Goal: Task Accomplishment & Management: Manage account settings

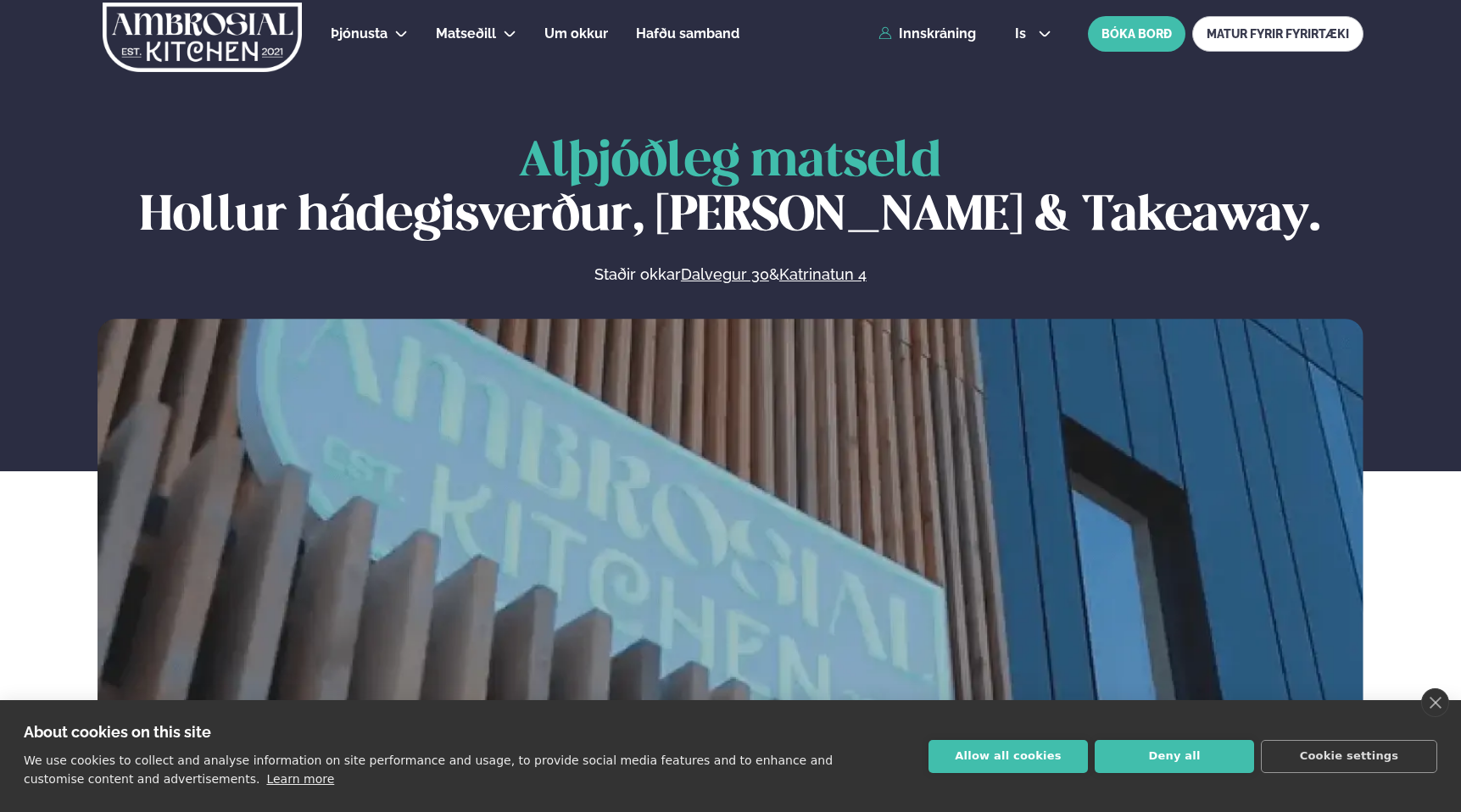
click at [926, 45] on div "Þjónusta Hádegismatur fyrir fyrirtæki Fyrirtækja veitingar Einkapartý Matseðill…" at bounding box center [730, 33] width 1368 height 68
click at [914, 38] on link "Innskráning" at bounding box center [926, 33] width 97 height 15
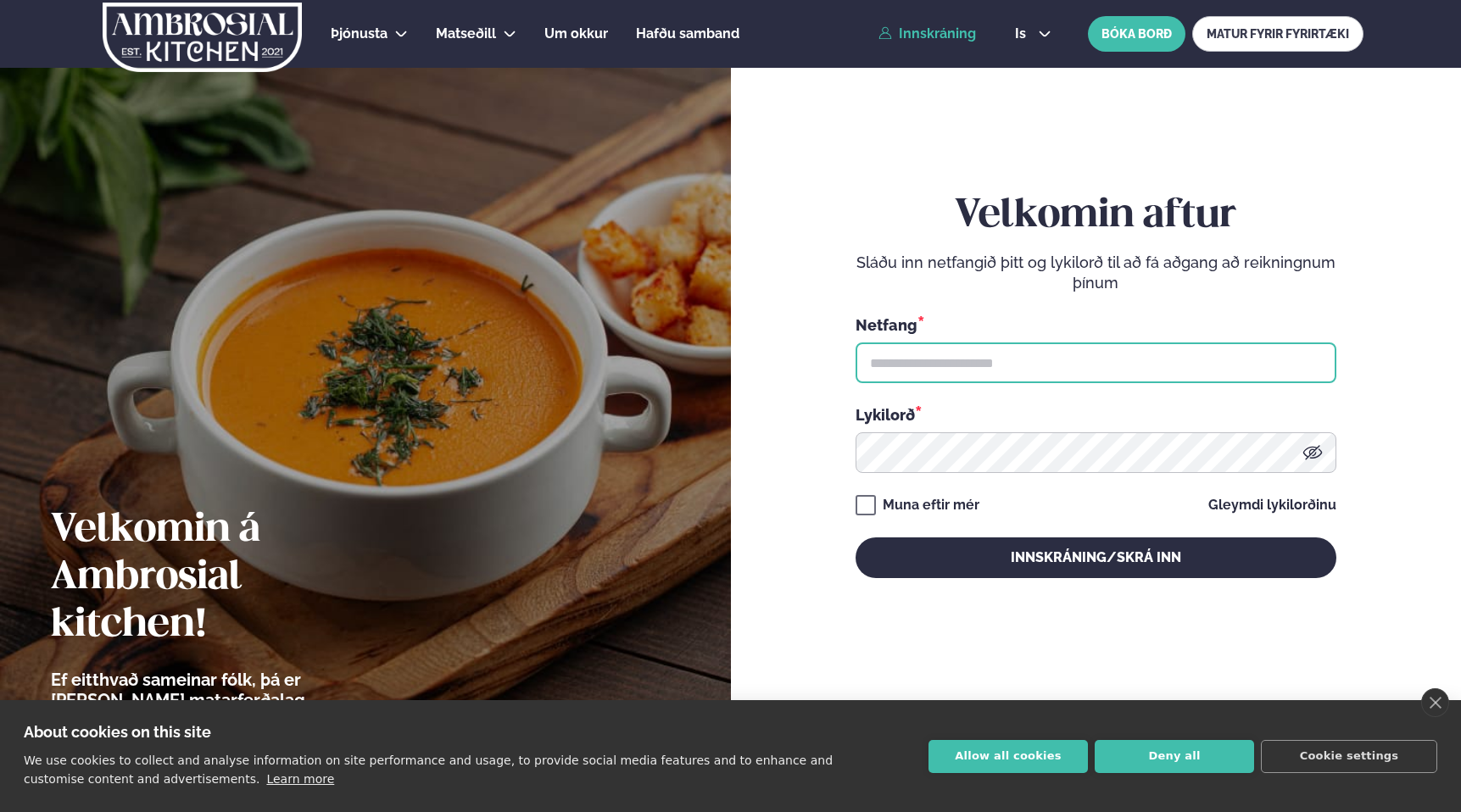
click at [968, 370] on input "text" at bounding box center [1096, 363] width 481 height 41
click at [998, 290] on p "Sláðu inn netfangið þitt og lykilorð til að fá aðgang að reikningnum þínum" at bounding box center [1096, 273] width 481 height 41
click at [988, 362] on input "text" at bounding box center [1096, 363] width 481 height 41
type input "**********"
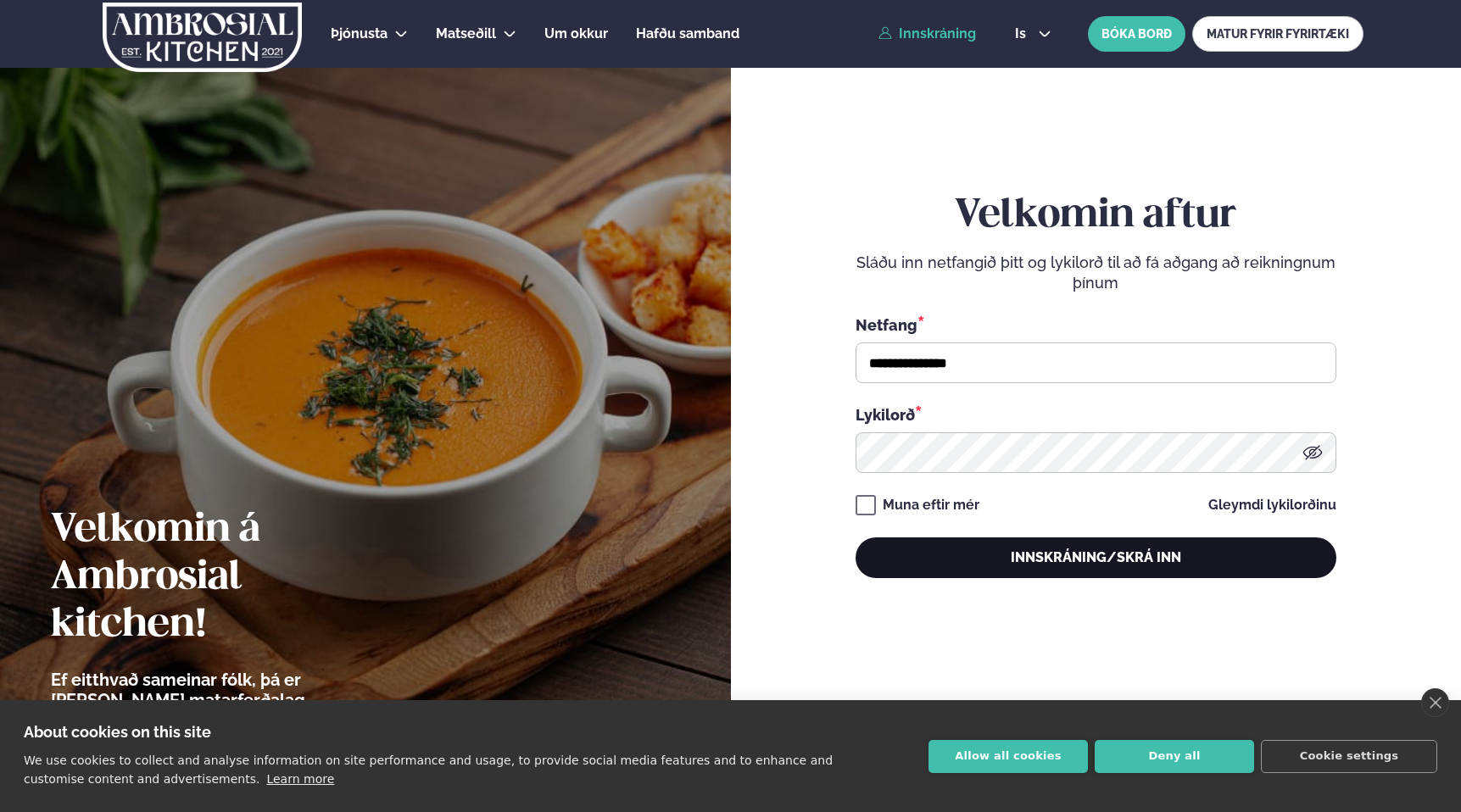
click at [967, 552] on button "Innskráning/Skrá inn" at bounding box center [1096, 557] width 481 height 41
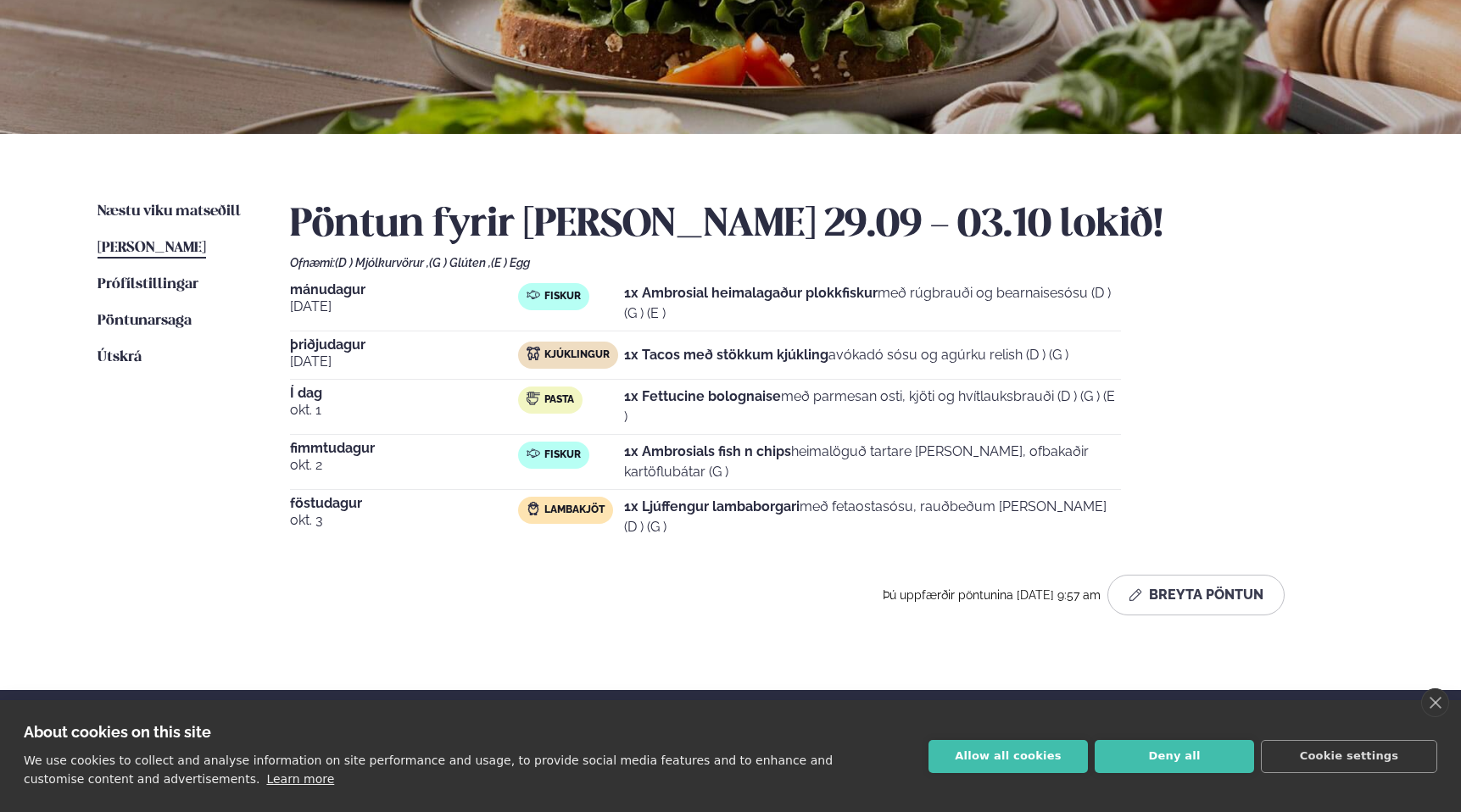
scroll to position [262, 0]
